Goal: Information Seeking & Learning: Understand process/instructions

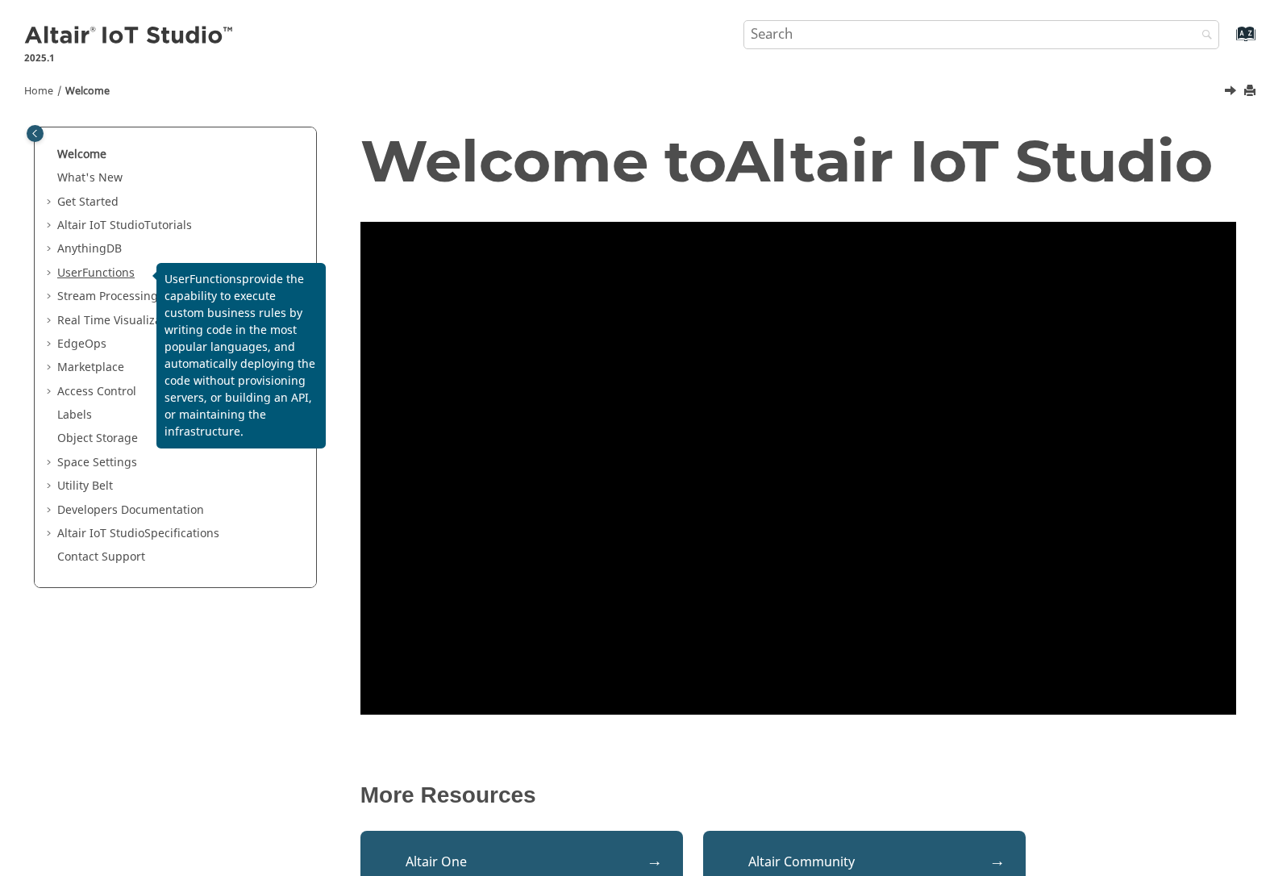
click at [94, 279] on span "Functions" at bounding box center [108, 272] width 52 height 17
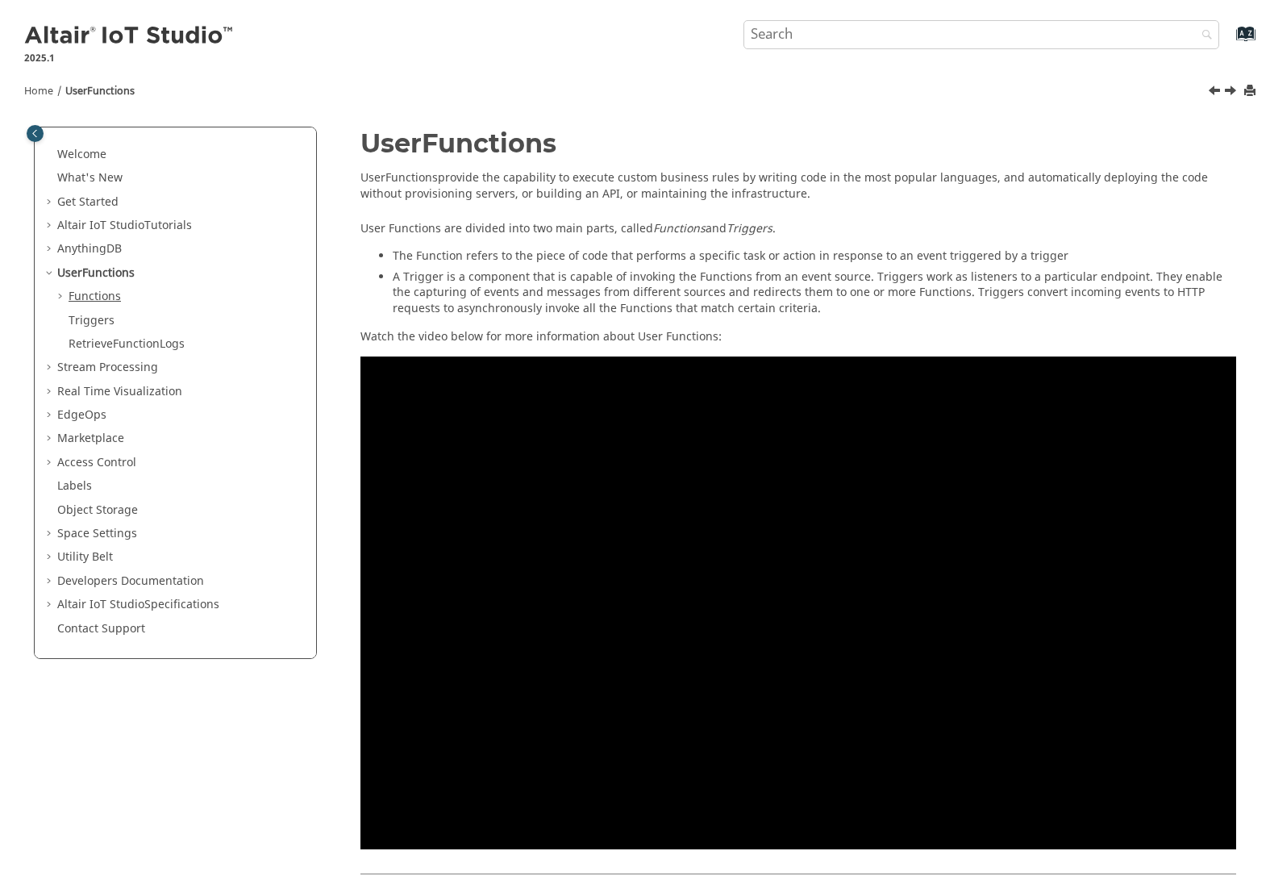
click at [87, 296] on link "Functions" at bounding box center [95, 296] width 52 height 17
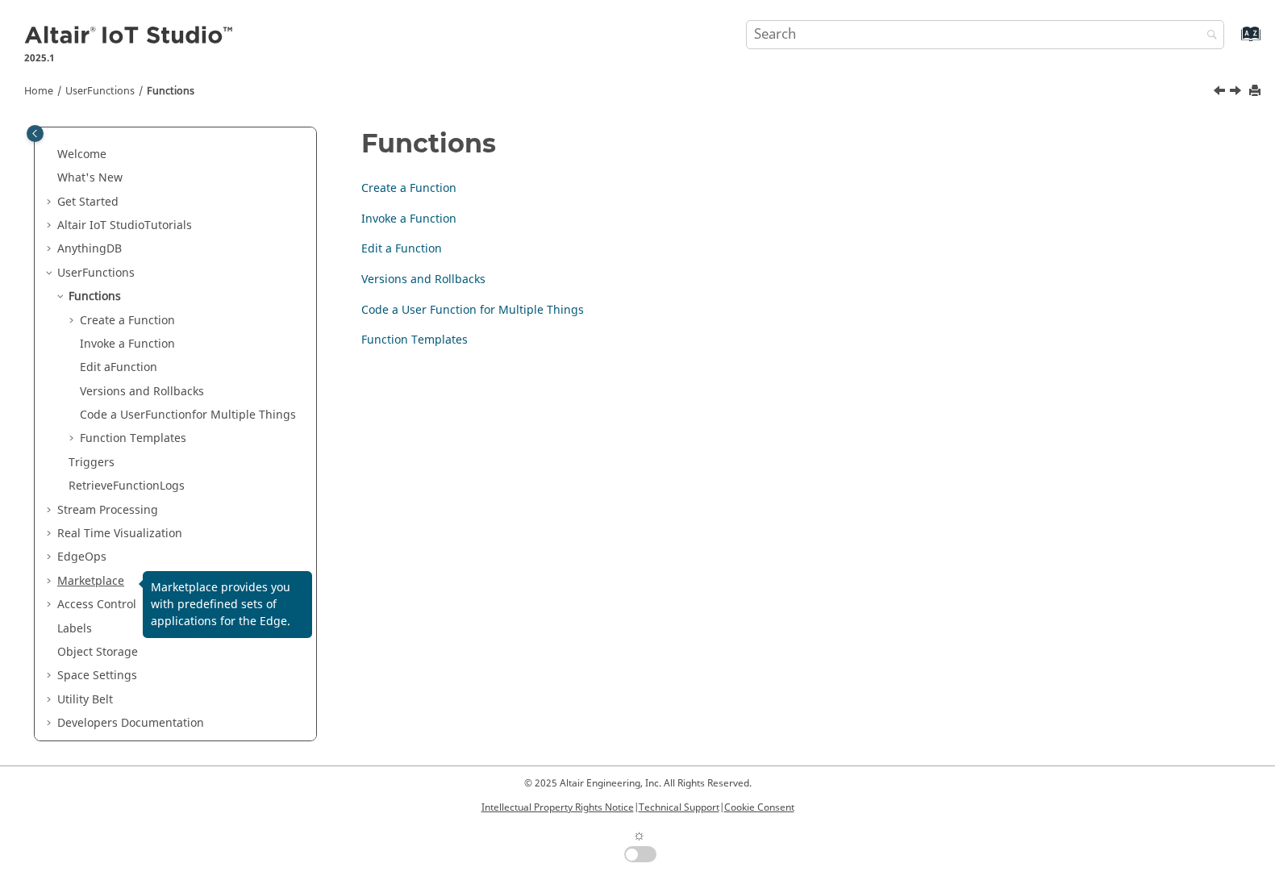
click at [73, 583] on link "Marketplace" at bounding box center [90, 580] width 67 height 17
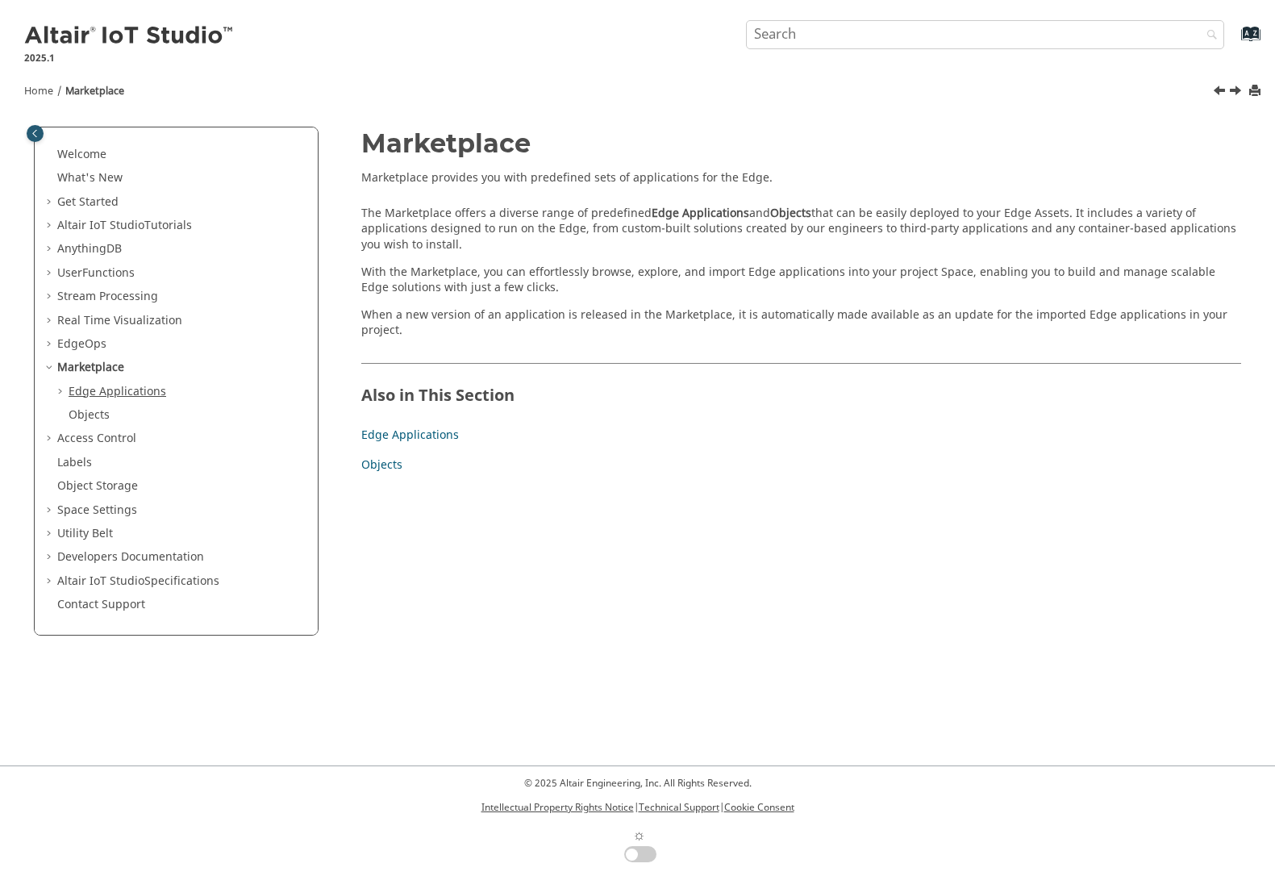
click at [90, 390] on link "Edge Applications" at bounding box center [118, 391] width 98 height 17
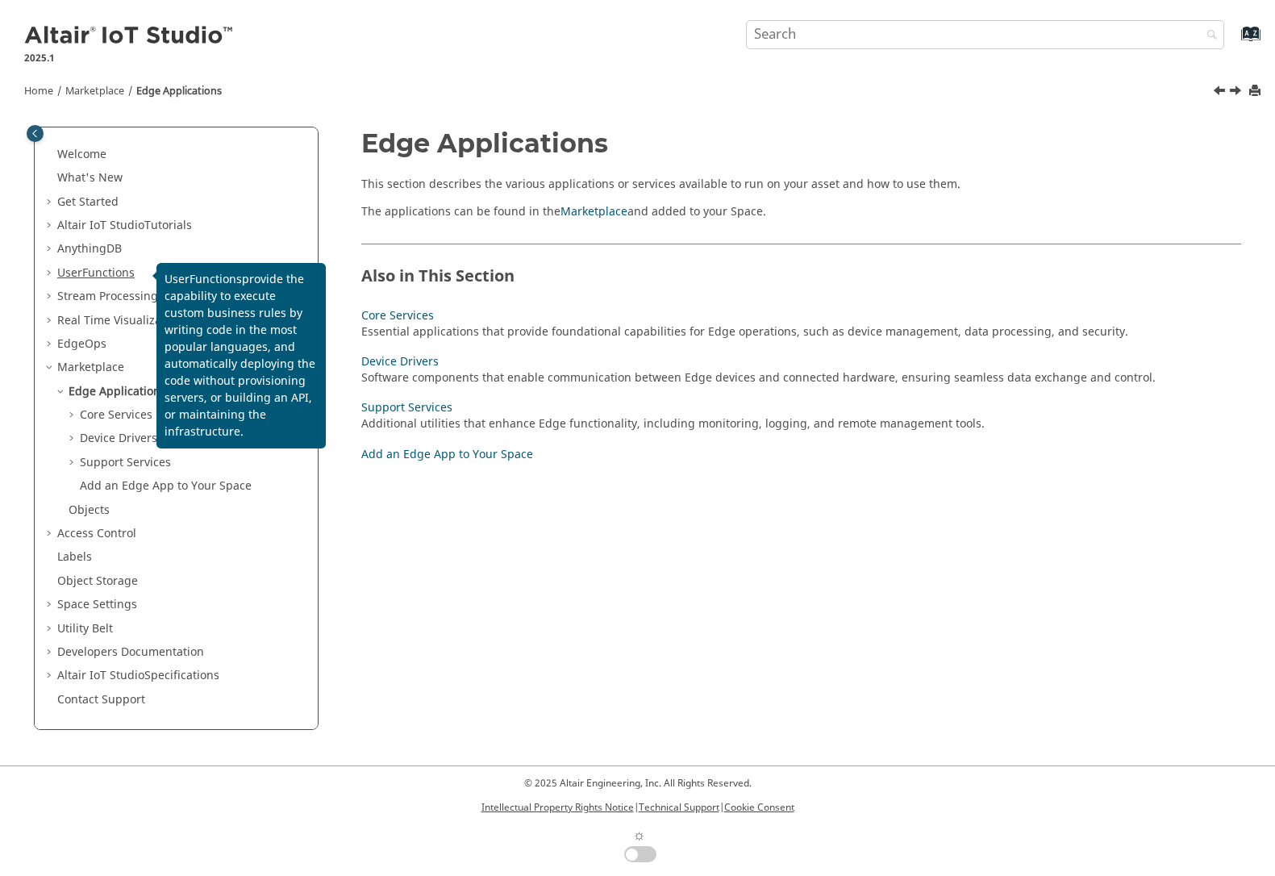
click at [98, 266] on span "Functions" at bounding box center [108, 272] width 52 height 17
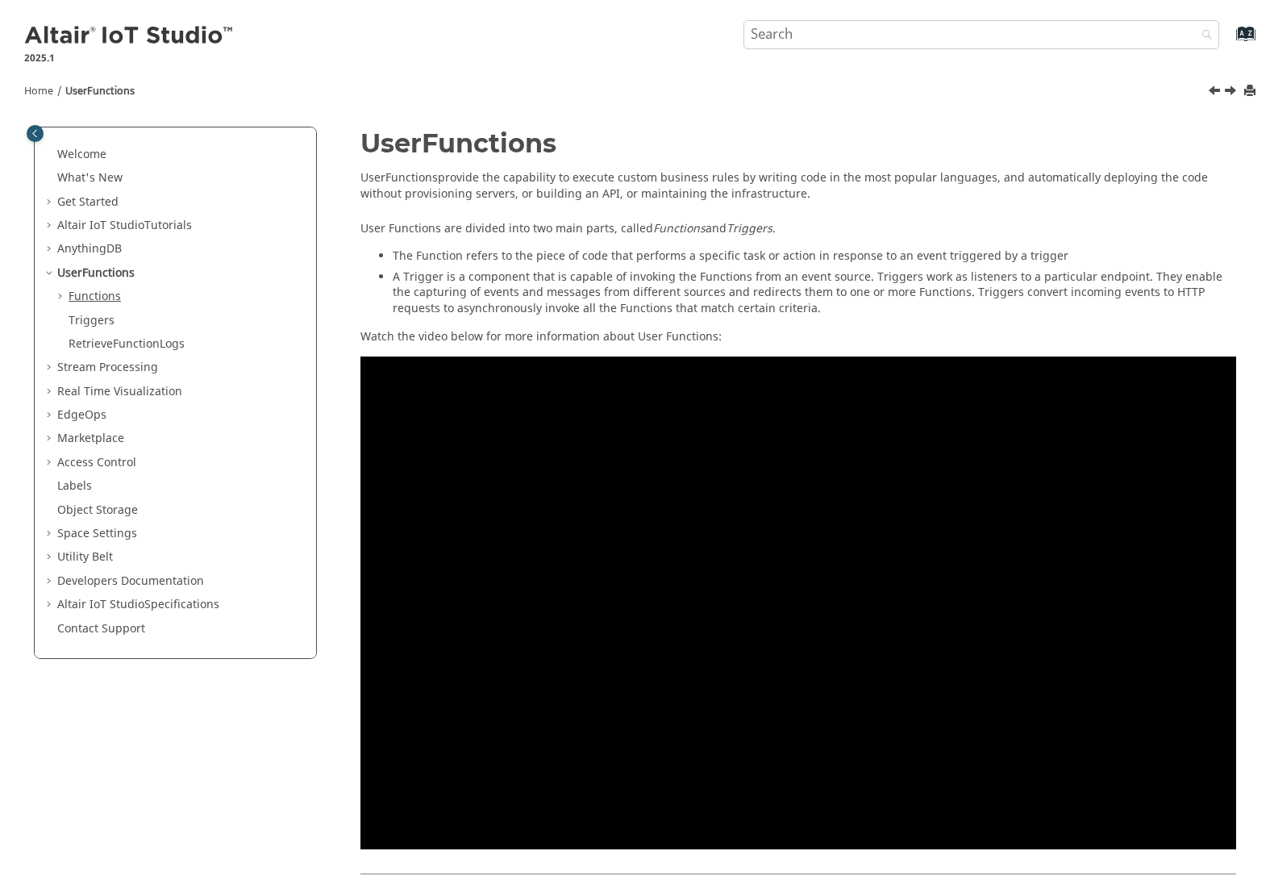
click at [84, 304] on link "Functions" at bounding box center [95, 296] width 52 height 17
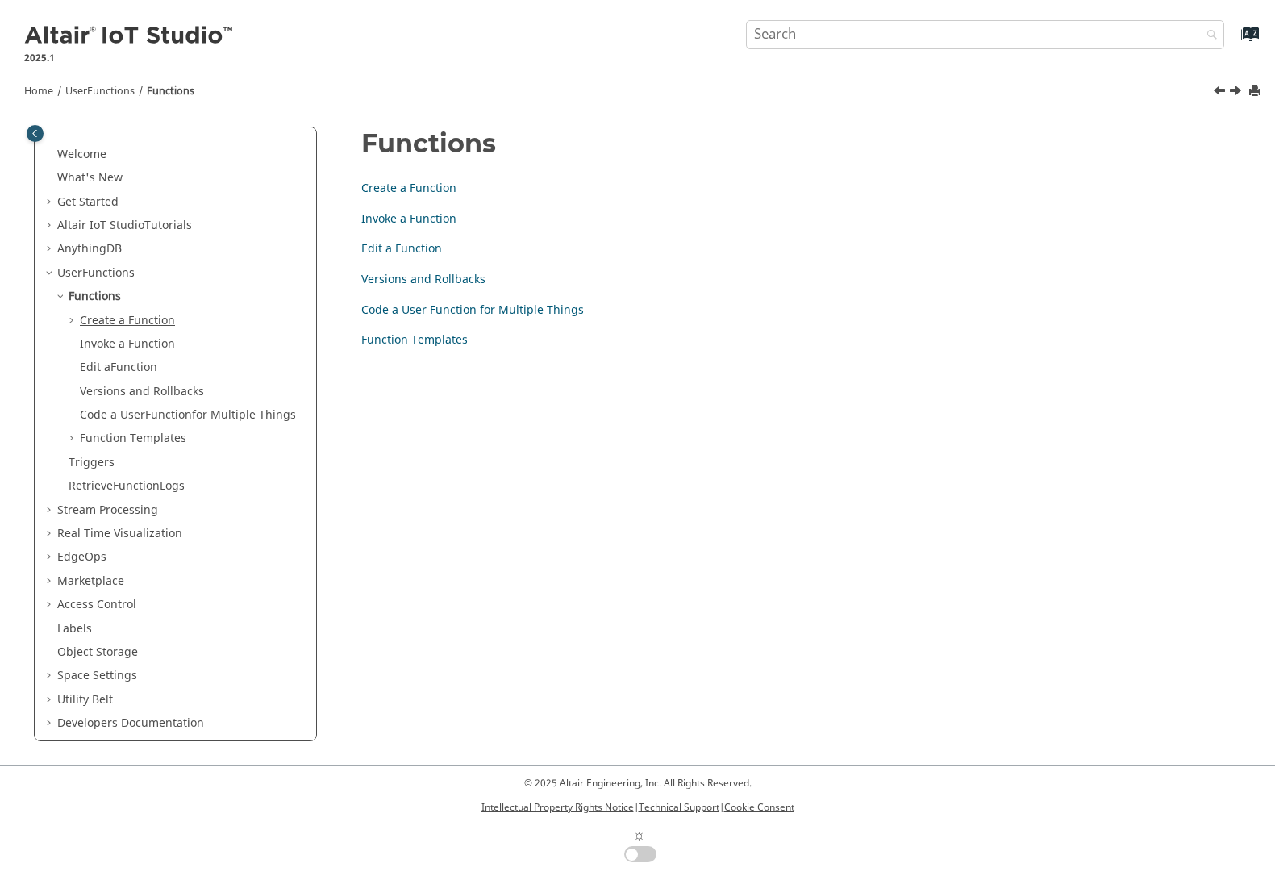
click at [92, 316] on link "Create a Function" at bounding box center [127, 320] width 95 height 17
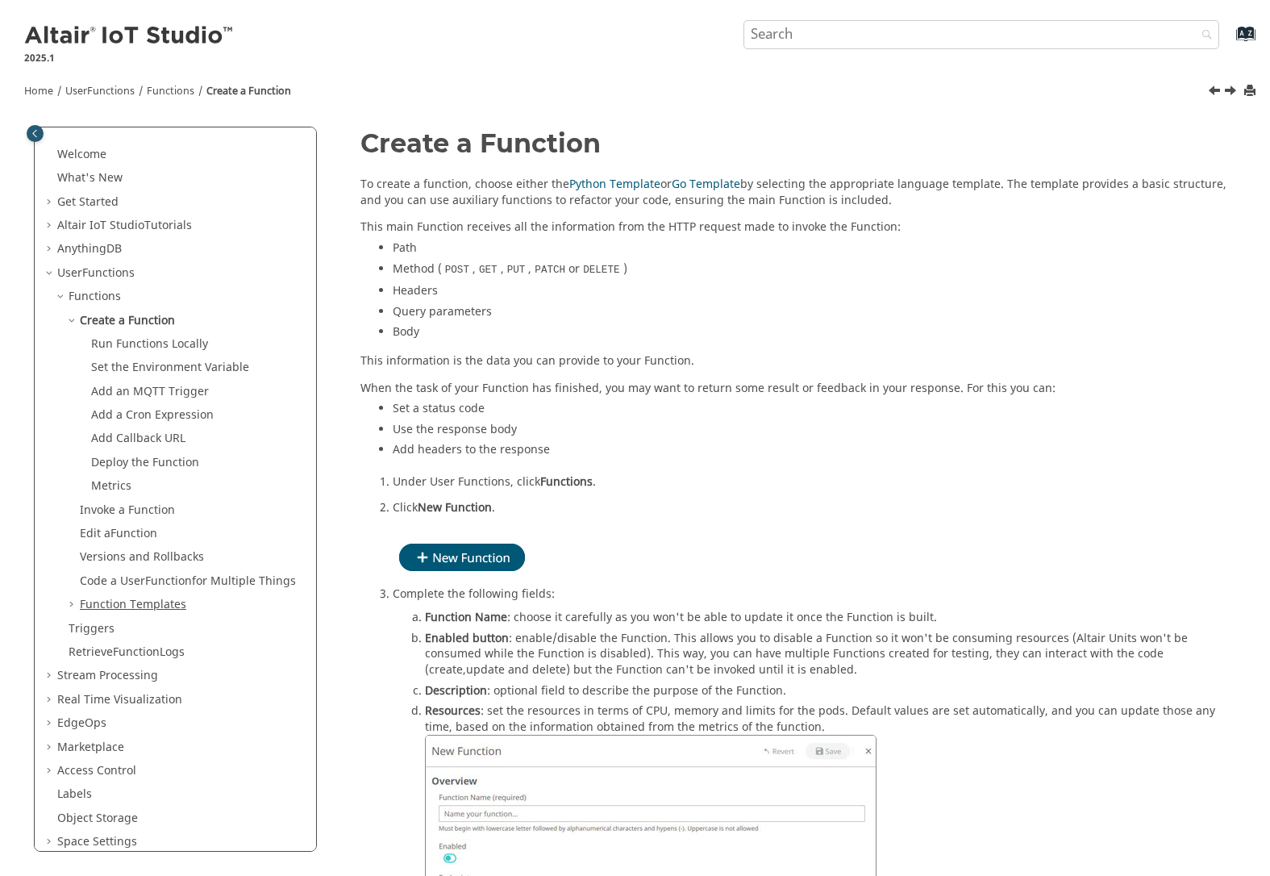
click at [89, 601] on link "Function Templates" at bounding box center [133, 604] width 106 height 17
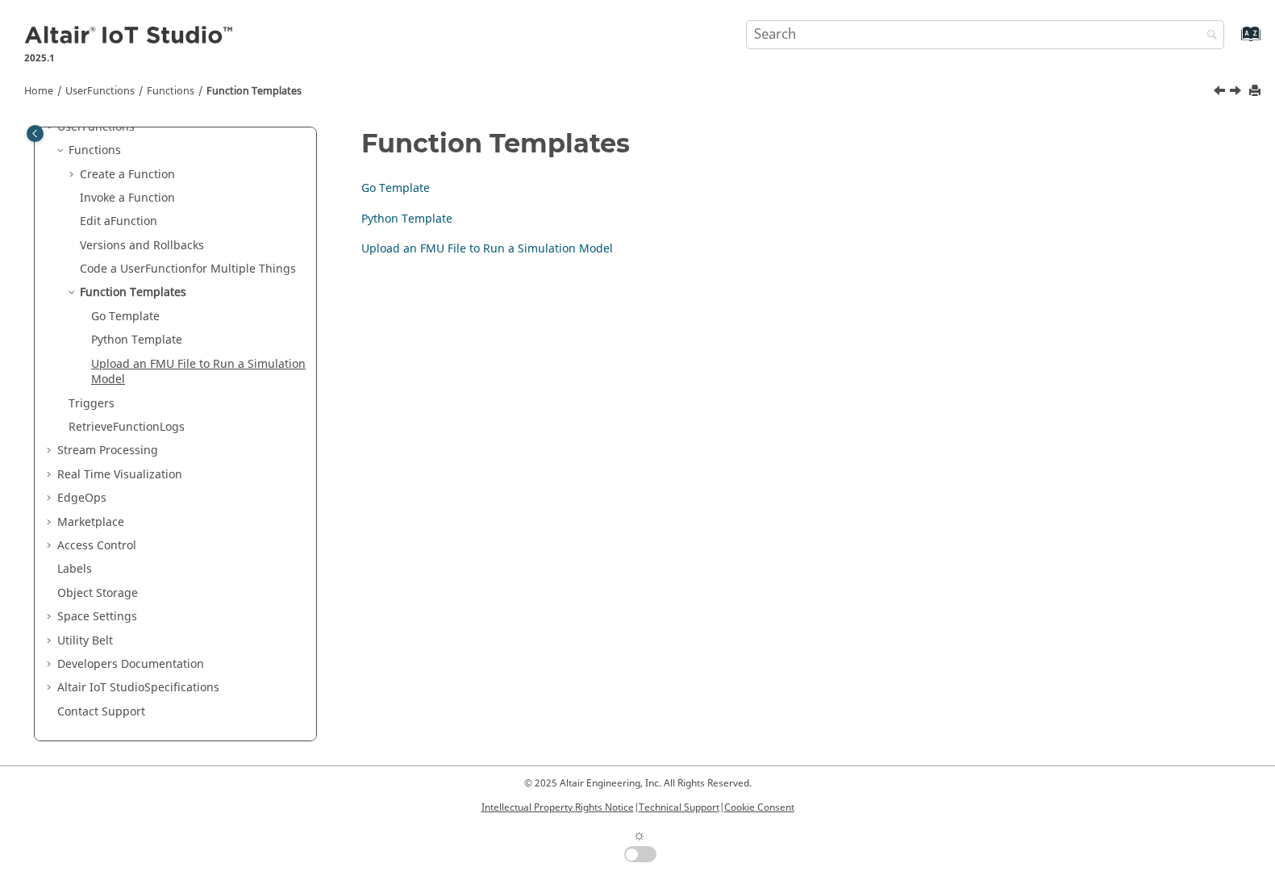
scroll to position [147, 0]
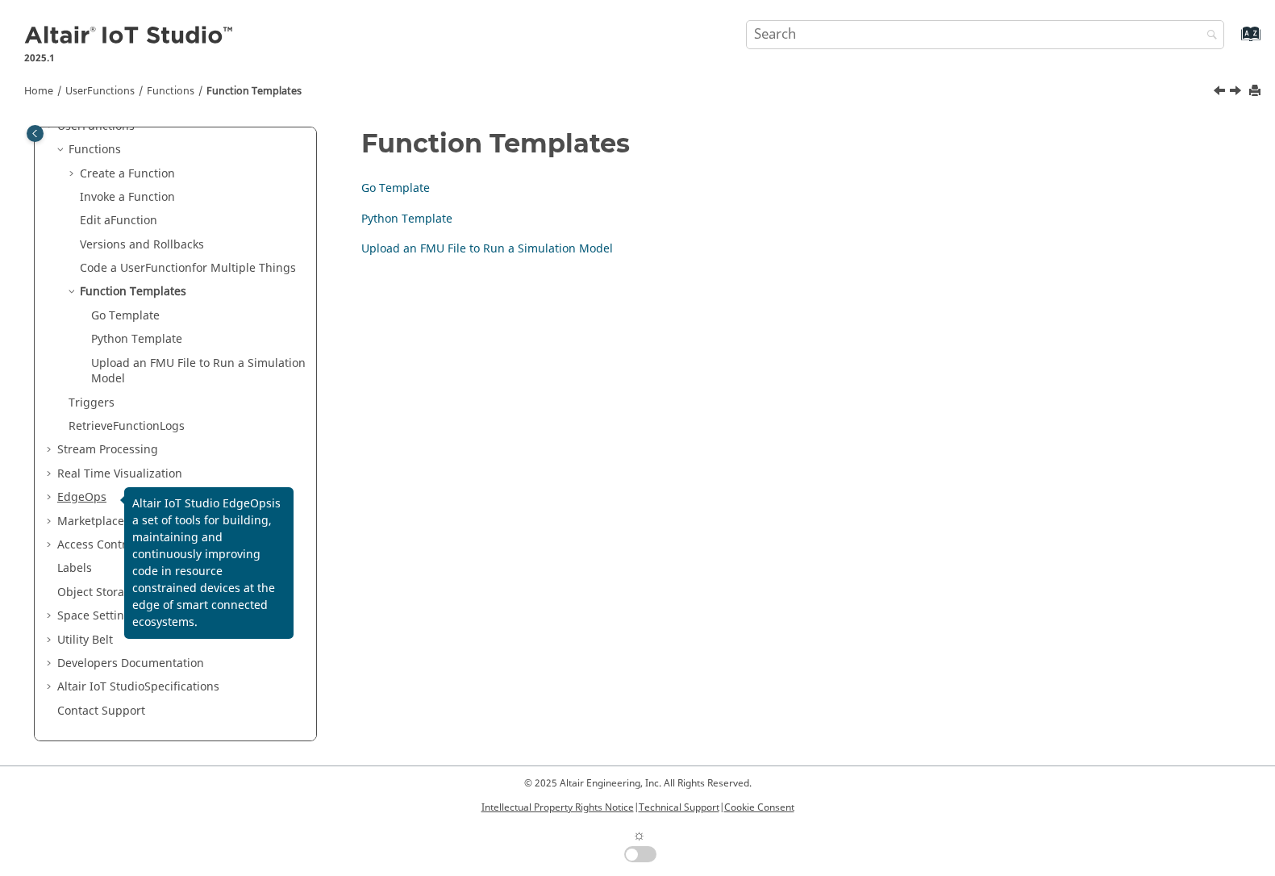
click at [89, 499] on span "EdgeOps" at bounding box center [81, 497] width 49 height 17
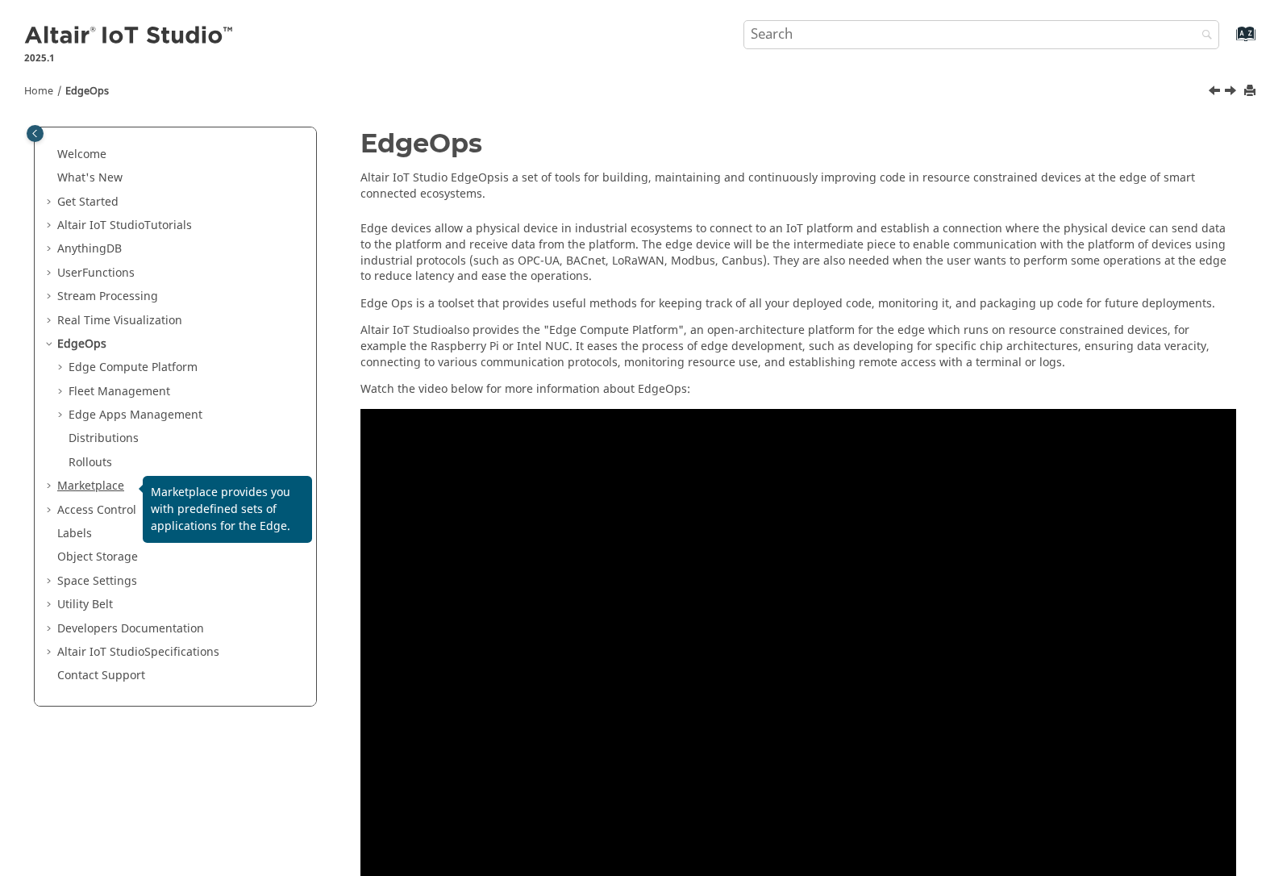
click at [98, 486] on link "Marketplace" at bounding box center [90, 485] width 67 height 17
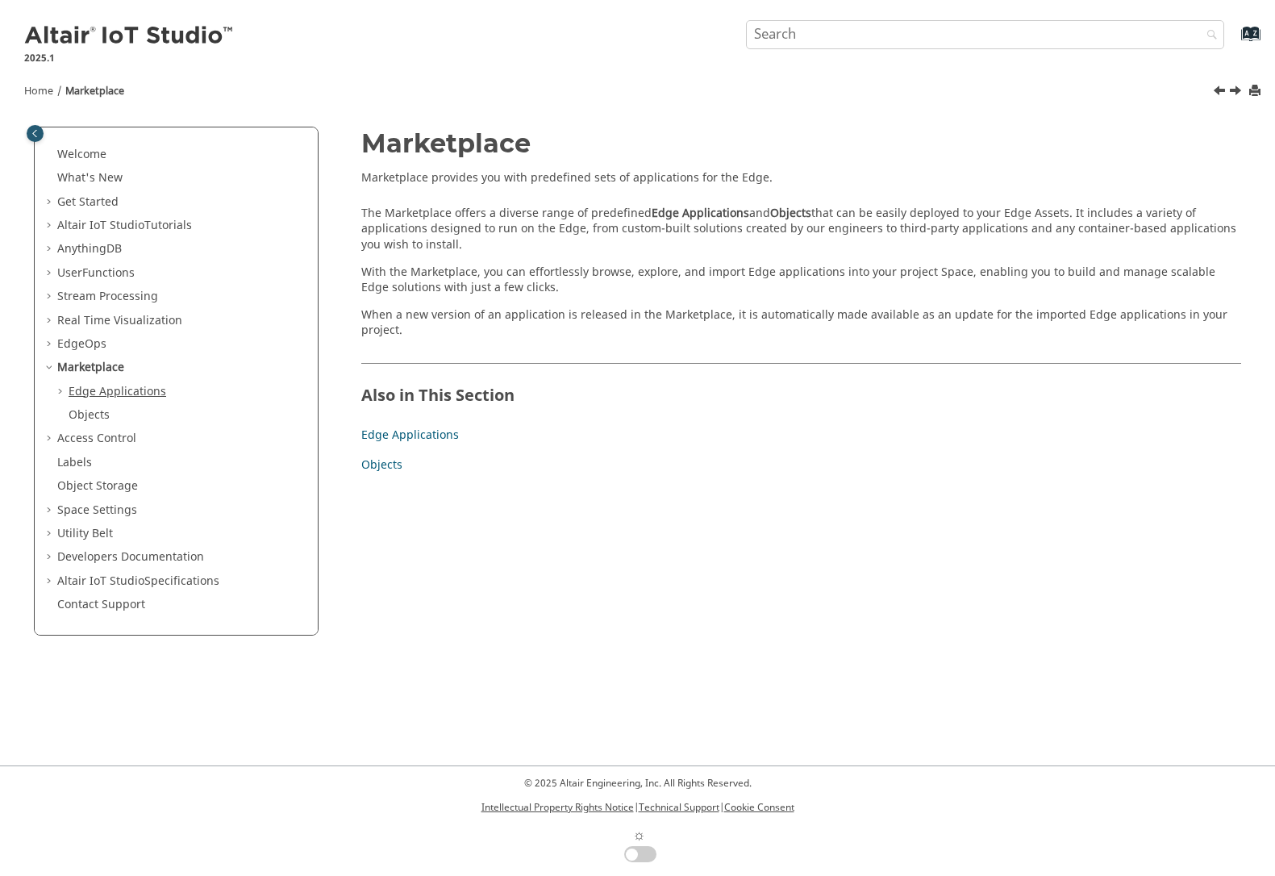
click at [95, 389] on link "Edge Applications" at bounding box center [118, 391] width 98 height 17
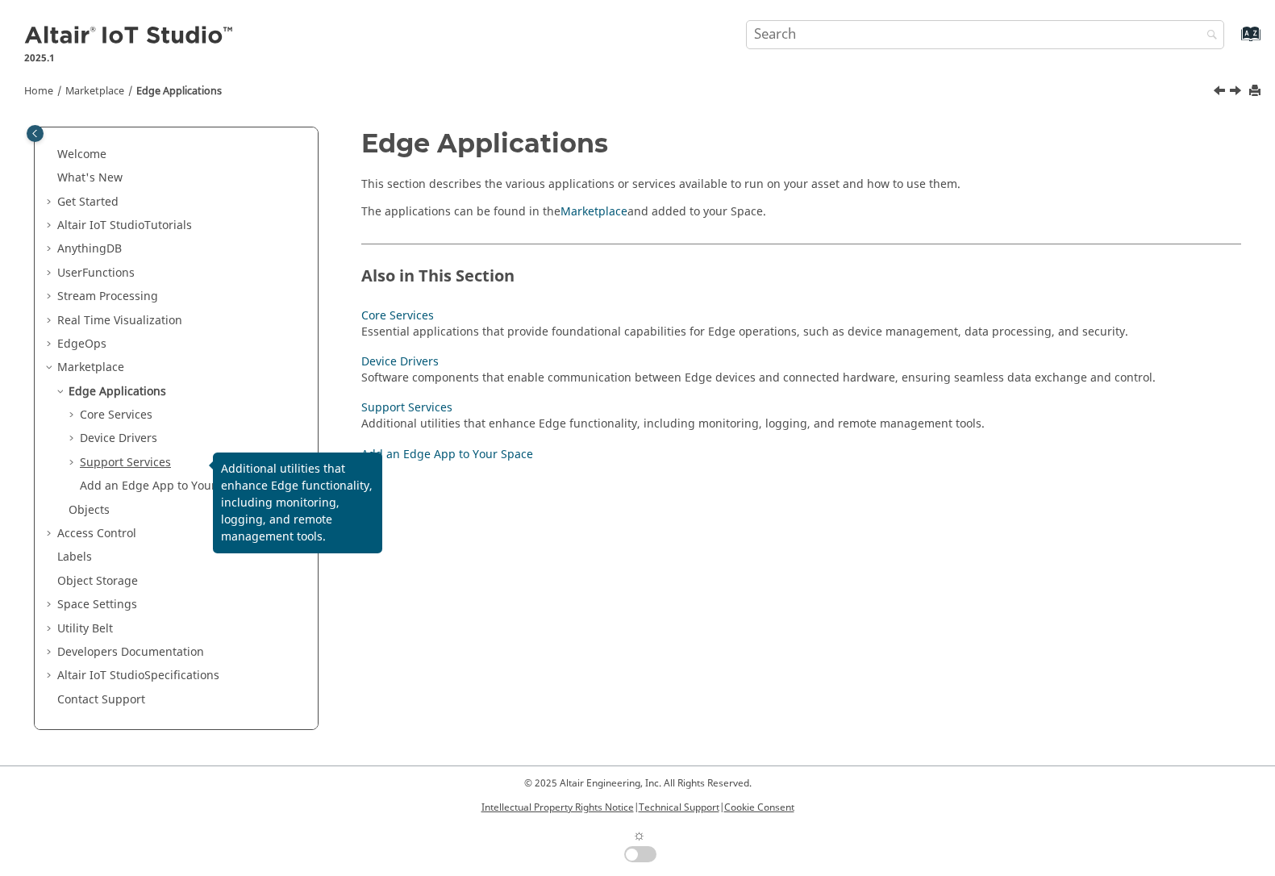
click at [93, 457] on link "Support Services" at bounding box center [125, 462] width 91 height 17
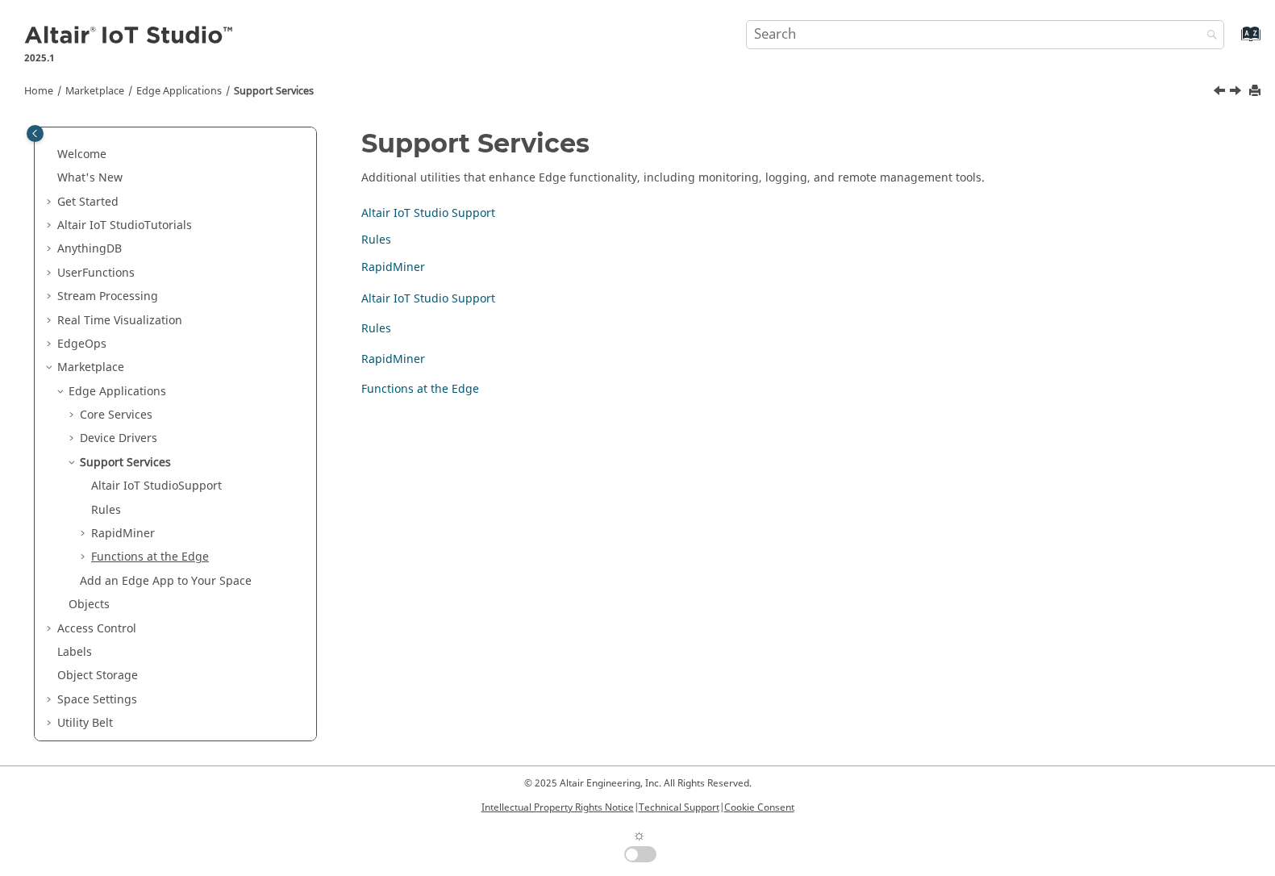
click at [105, 558] on link "Functions at the Edge" at bounding box center [150, 556] width 118 height 17
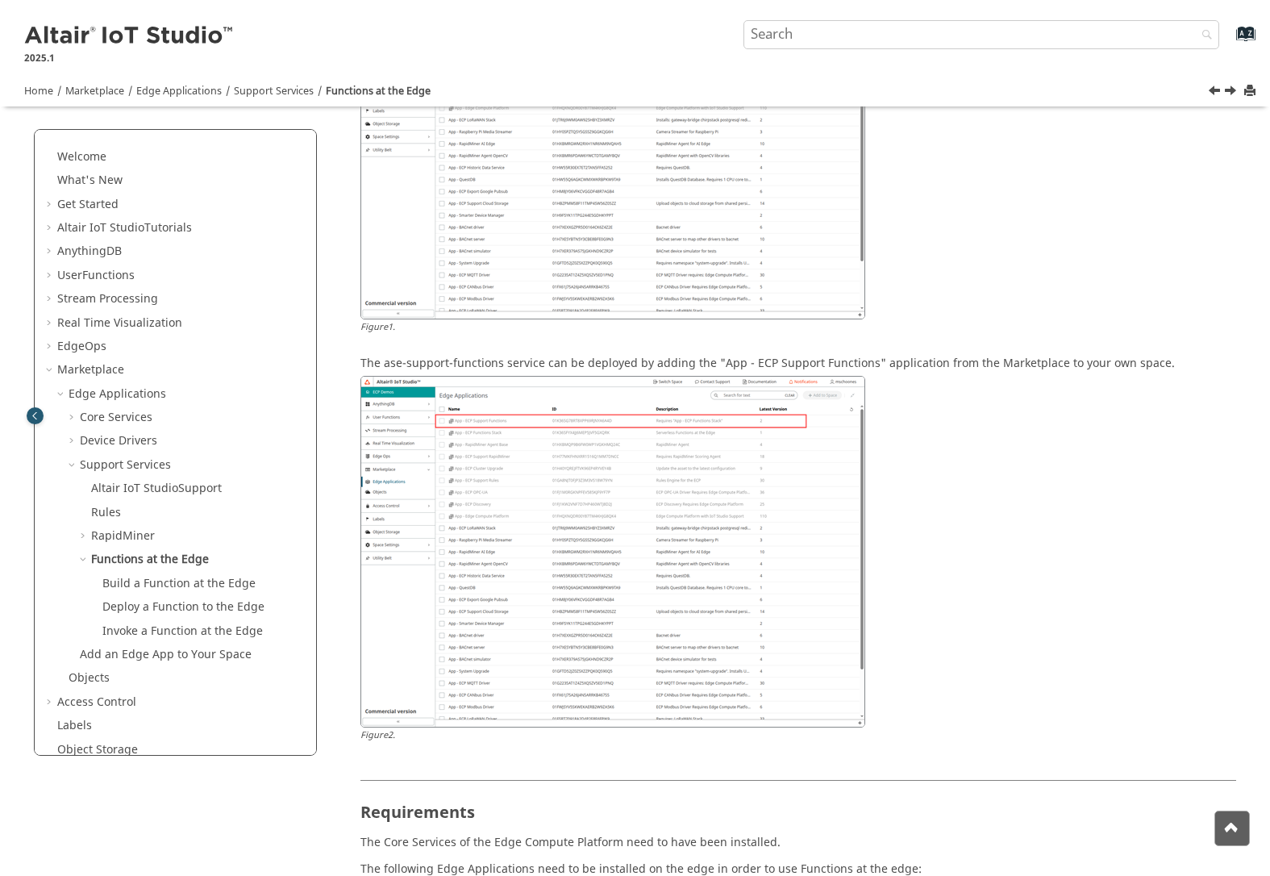
scroll to position [718, 0]
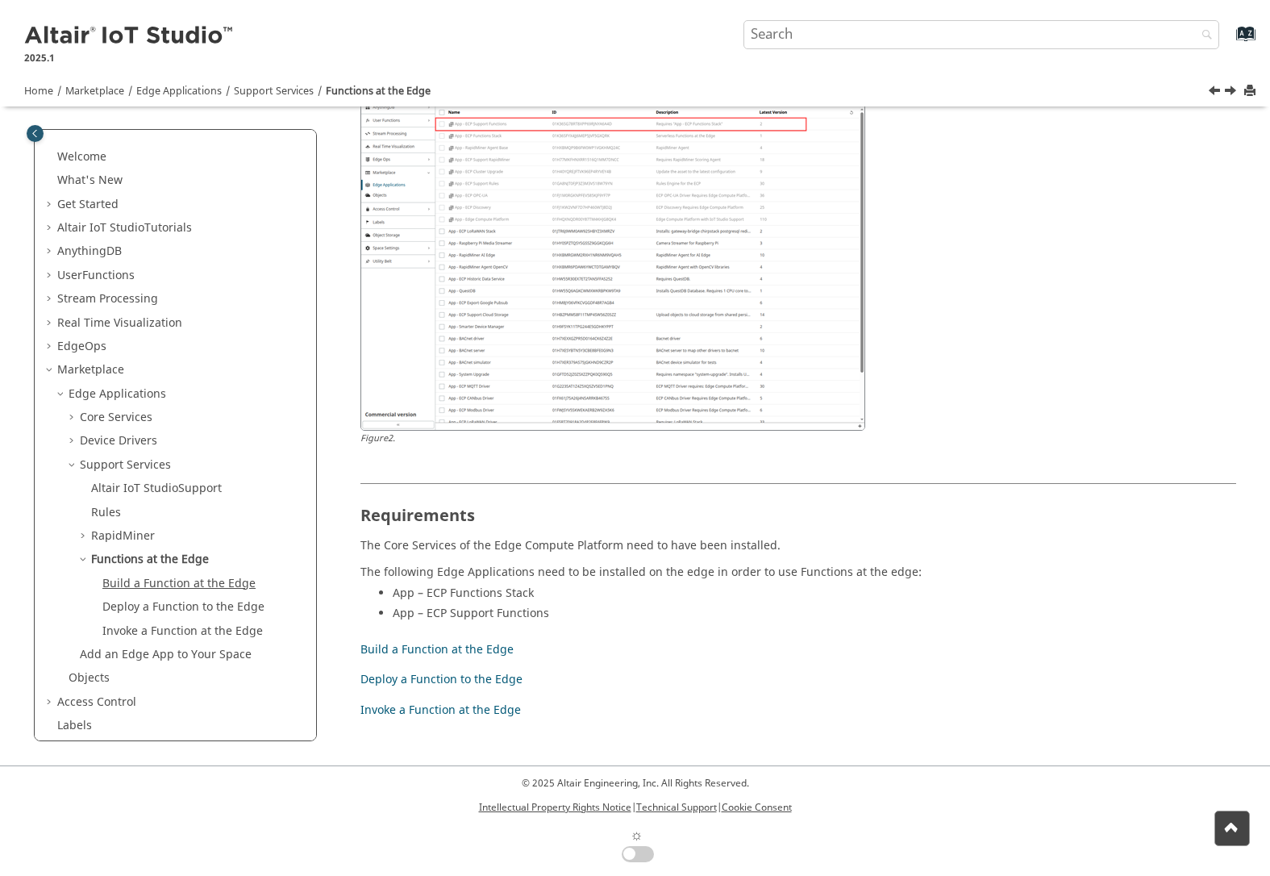
click at [229, 576] on link "Build a Function at the Edge" at bounding box center [178, 583] width 153 height 17
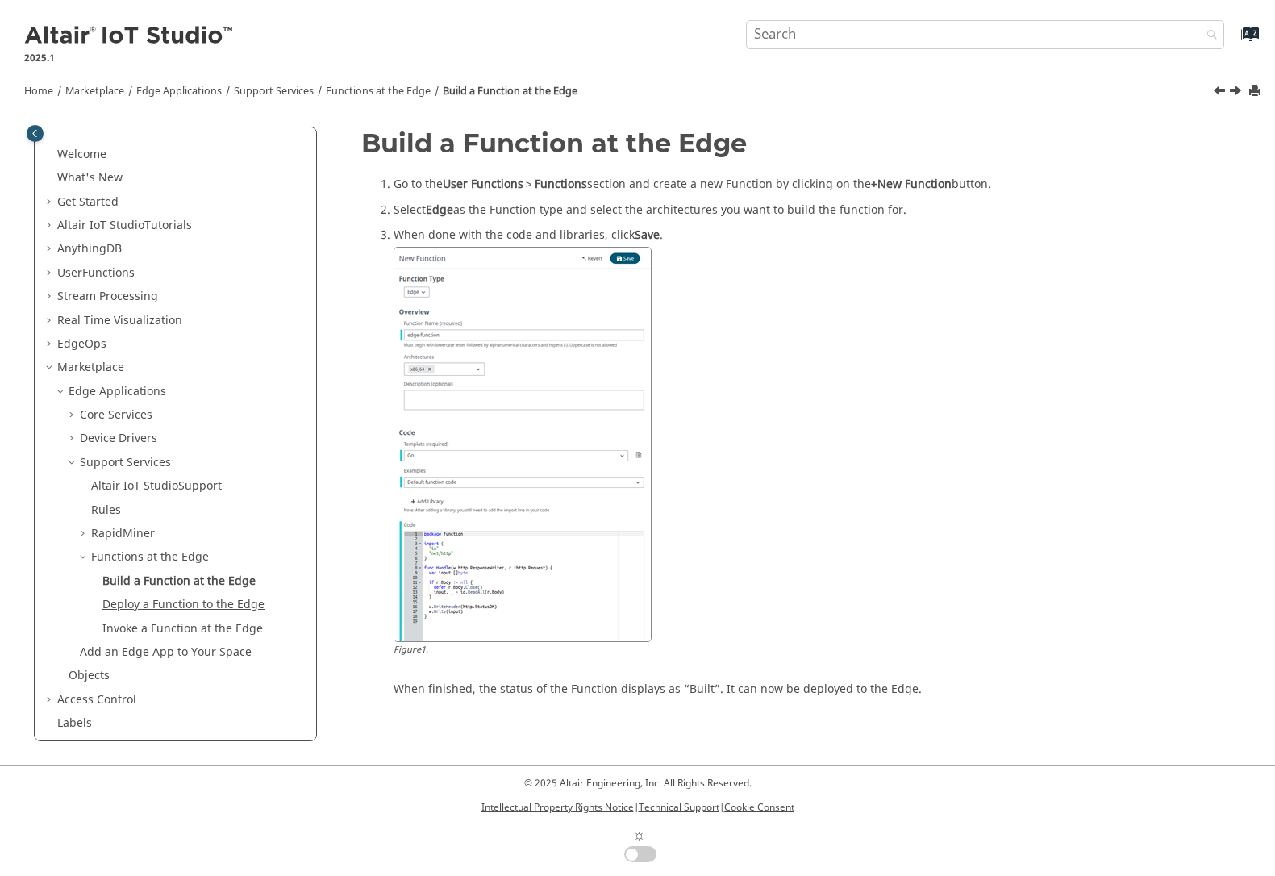
click at [218, 606] on link "Deploy a Function to the Edge" at bounding box center [183, 604] width 162 height 17
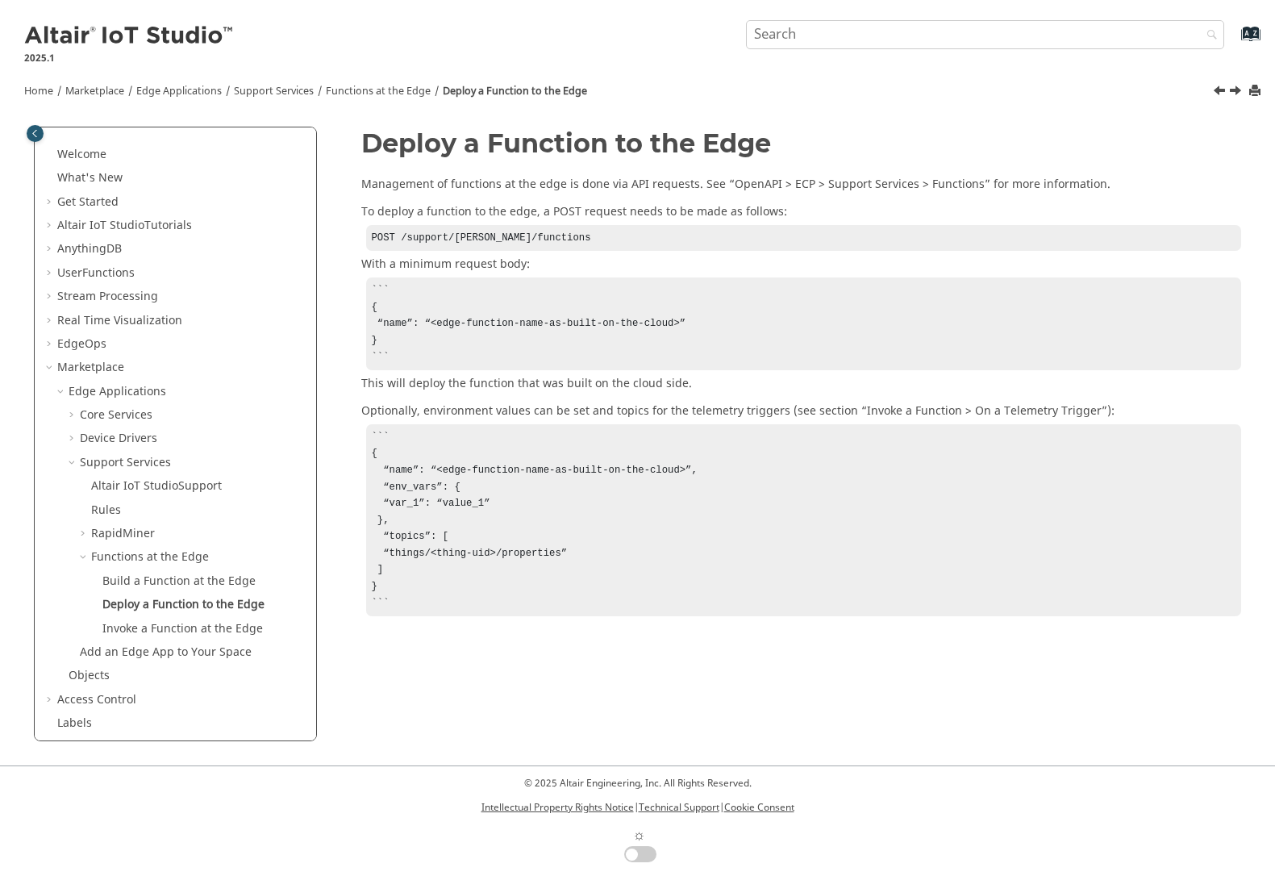
scroll to position [155, 0]
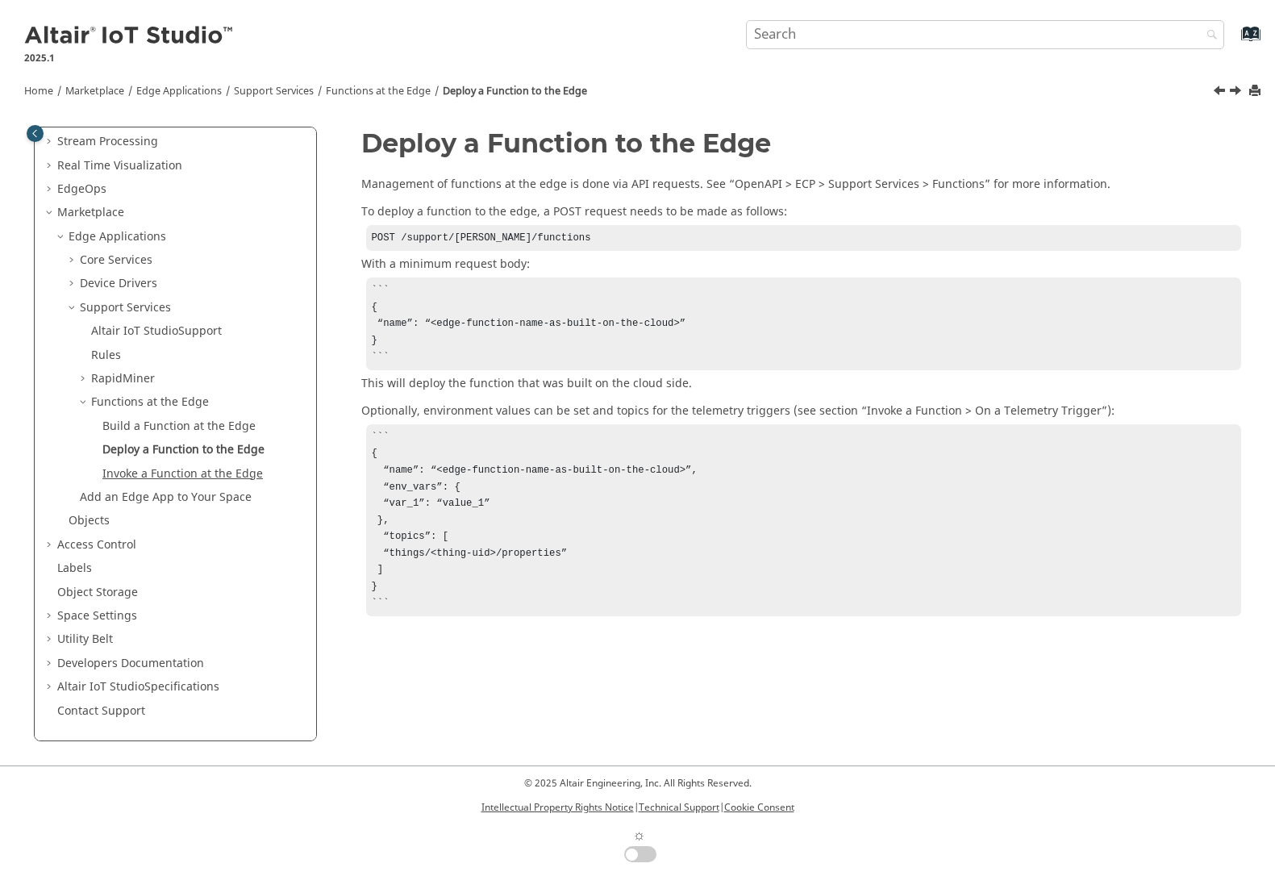
click at [202, 476] on link "Invoke a Function at the Edge" at bounding box center [182, 473] width 160 height 17
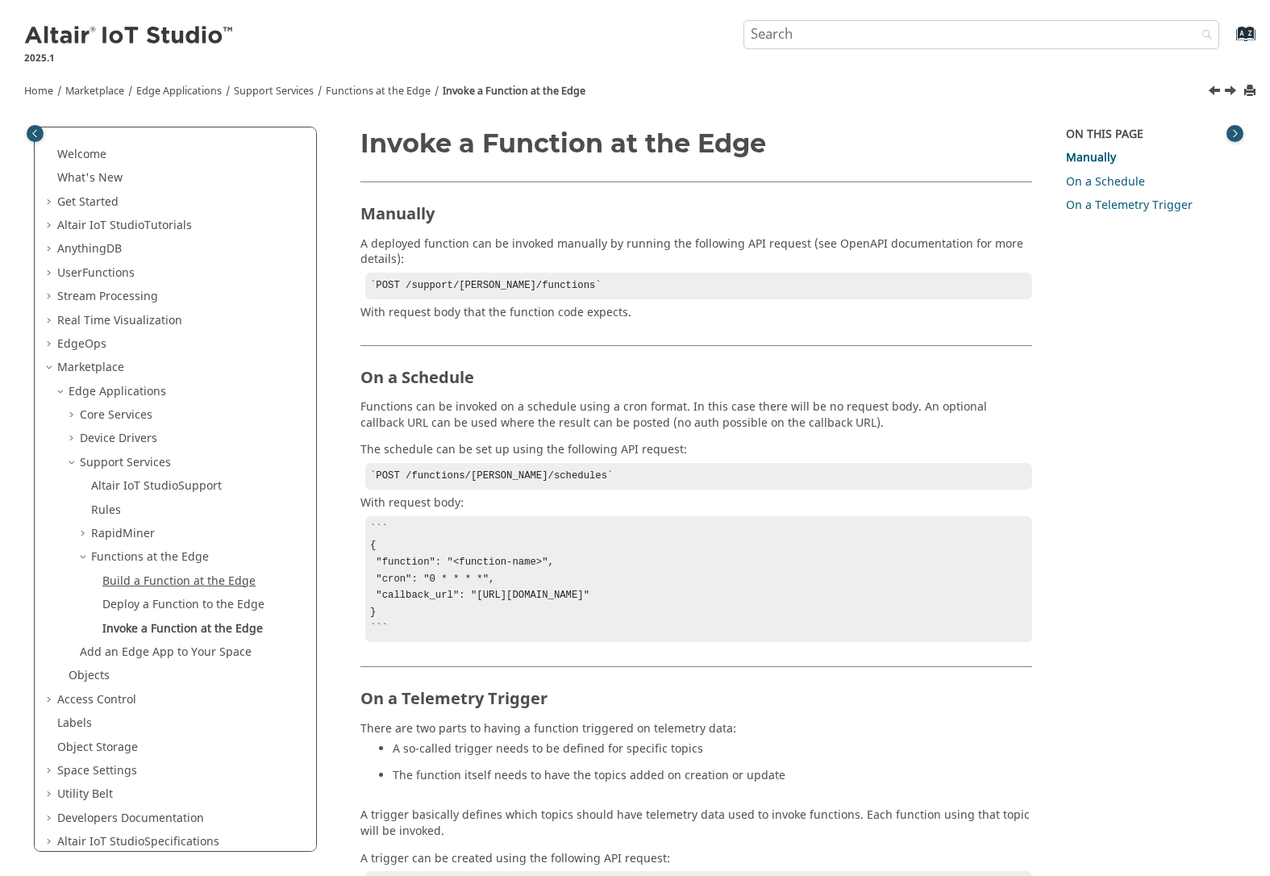
click at [148, 584] on link "Build a Function at the Edge" at bounding box center [178, 580] width 153 height 17
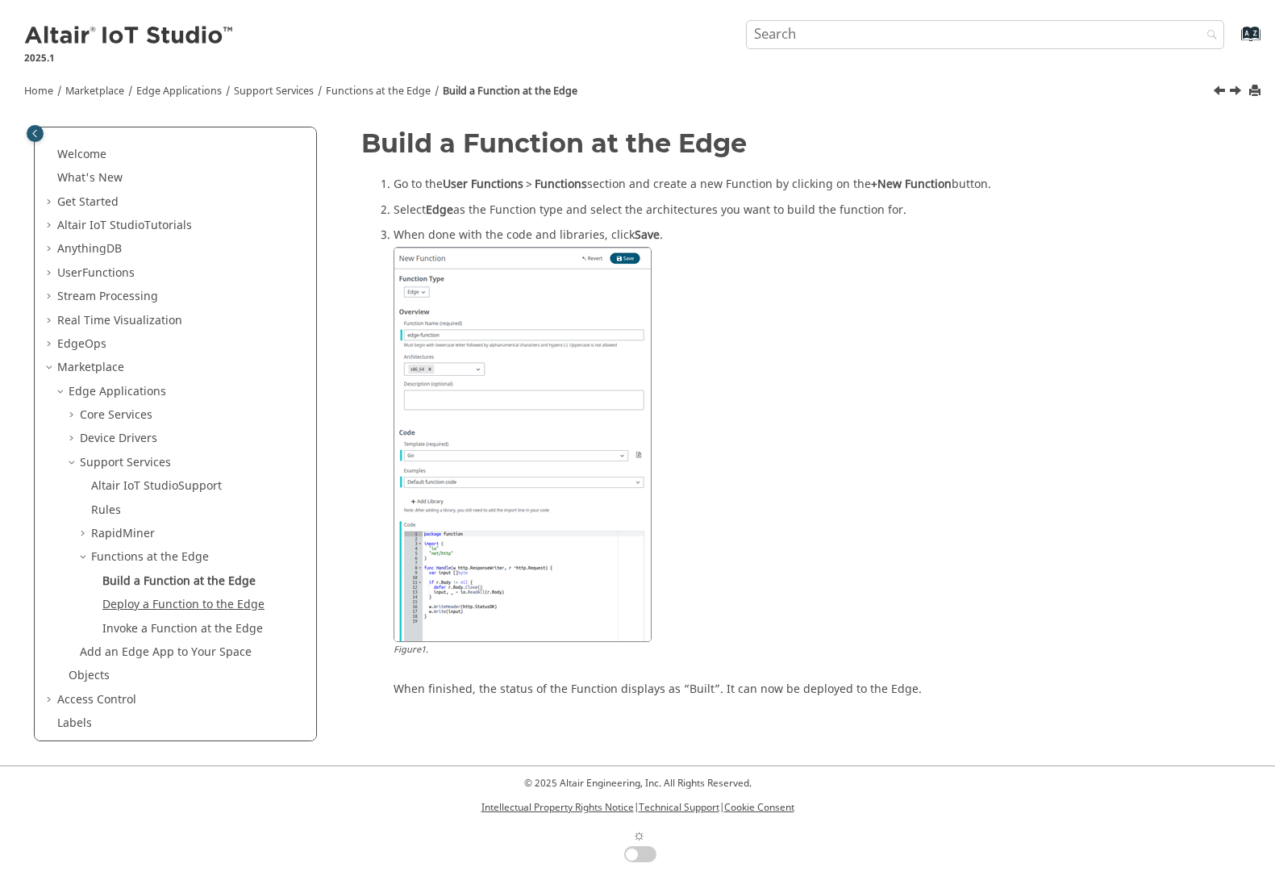
click at [144, 603] on link "Deploy a Function to the Edge" at bounding box center [183, 604] width 162 height 17
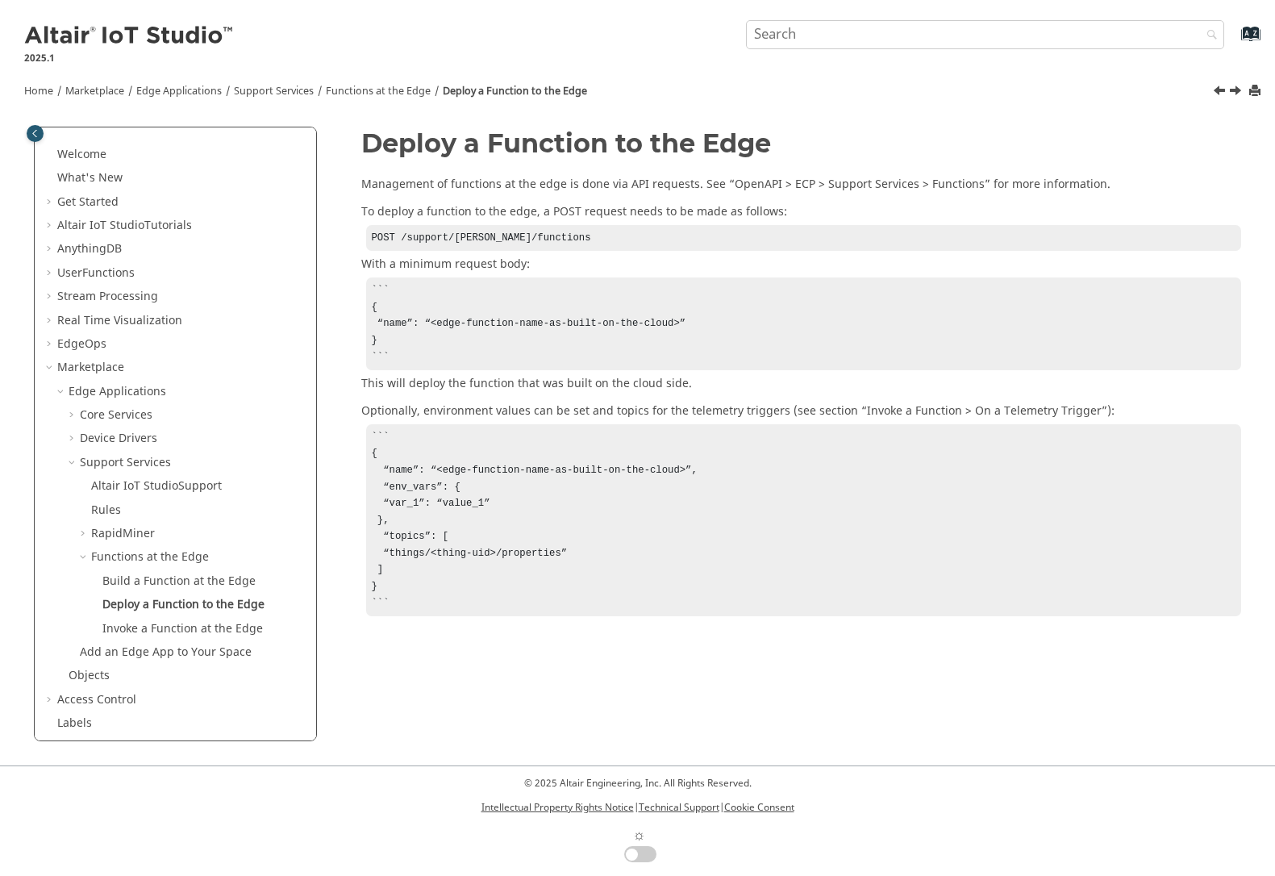
scroll to position [155, 0]
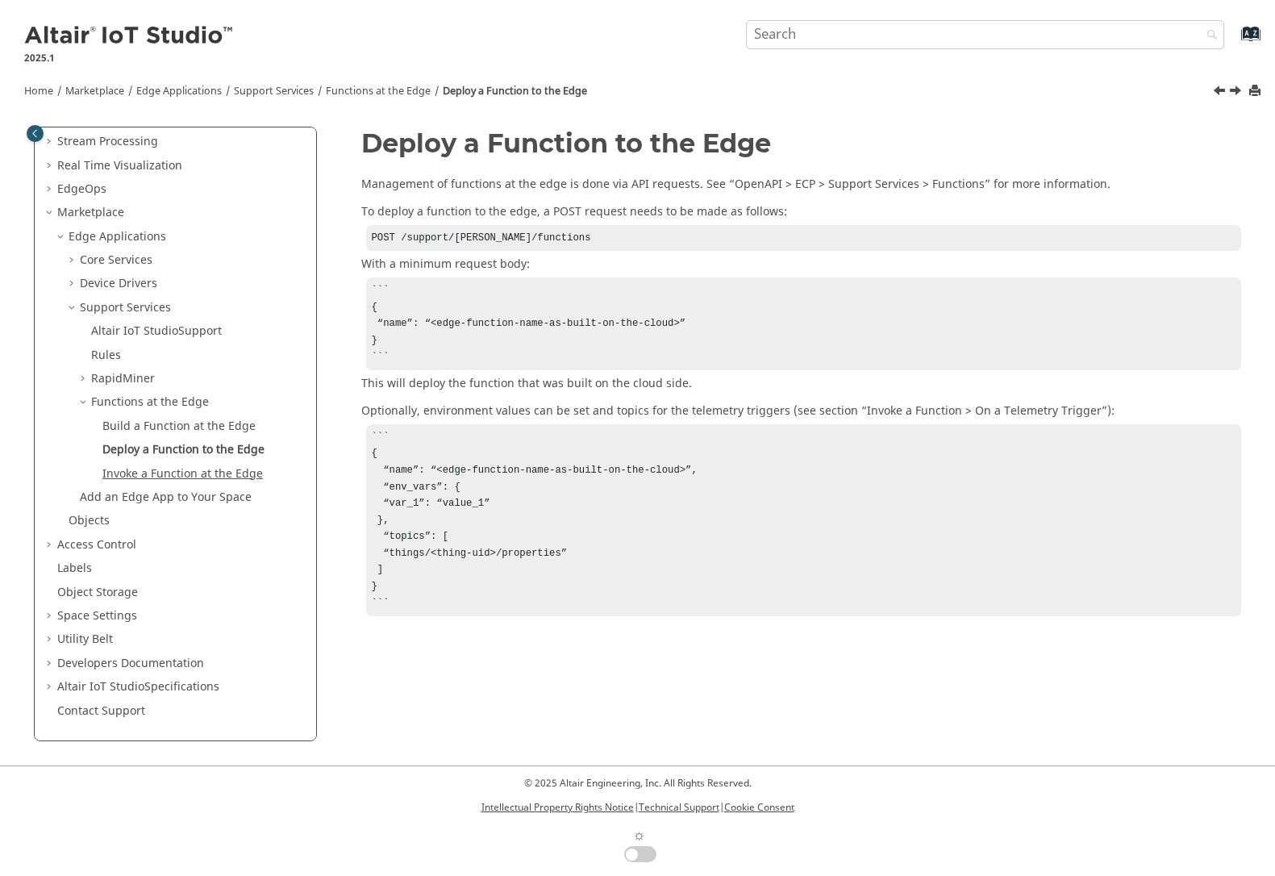
click at [195, 474] on link "Invoke a Function at the Edge" at bounding box center [182, 473] width 160 height 17
